Goal: Task Accomplishment & Management: Manage account settings

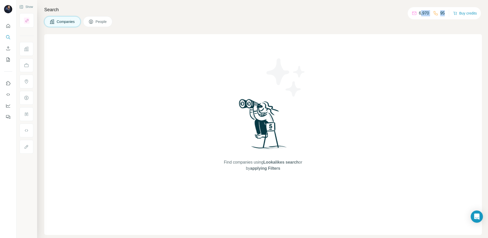
drag, startPoint x: 444, startPoint y: 13, endPoint x: 417, endPoint y: 12, distance: 26.7
click at [417, 12] on div "6,970 95 Buy credits" at bounding box center [444, 13] width 73 height 12
click at [419, 12] on p "6,970" at bounding box center [424, 13] width 10 height 6
click at [305, 17] on div "Companies People" at bounding box center [263, 21] width 438 height 11
drag, startPoint x: 444, startPoint y: 13, endPoint x: 433, endPoint y: 14, distance: 11.0
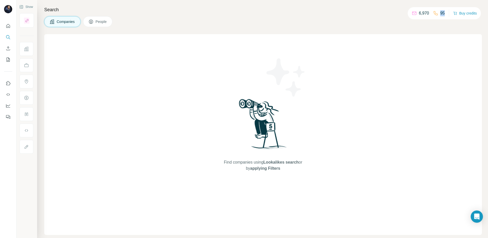
click at [433, 14] on div "6,970 95 Buy credits" at bounding box center [444, 13] width 73 height 12
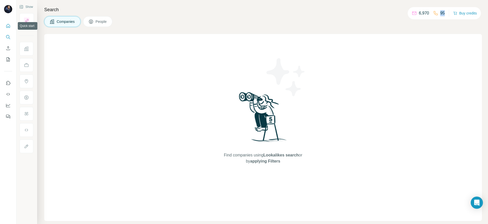
click at [9, 26] on icon "Quick start" at bounding box center [8, 25] width 5 height 5
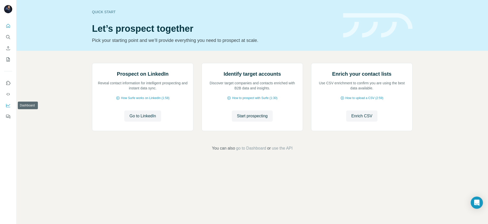
click at [10, 105] on icon "Dashboard" at bounding box center [8, 105] width 5 height 5
